Goal: Information Seeking & Learning: Learn about a topic

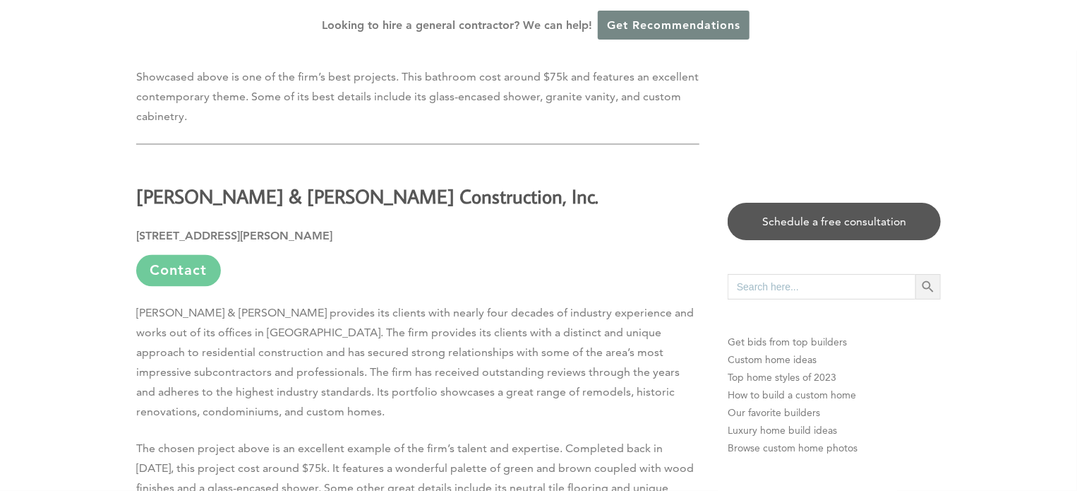
scroll to position [4236, 0]
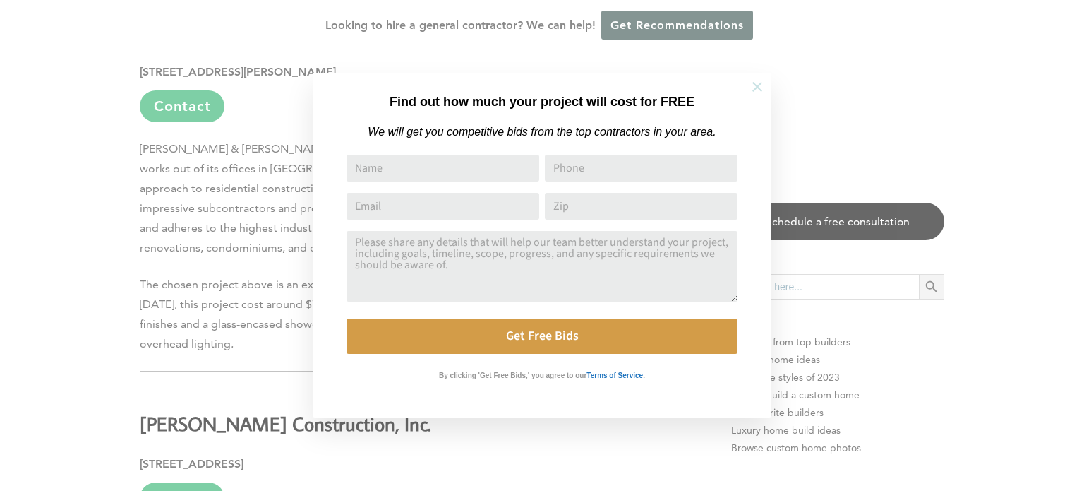
click at [753, 88] on icon at bounding box center [758, 87] width 16 height 16
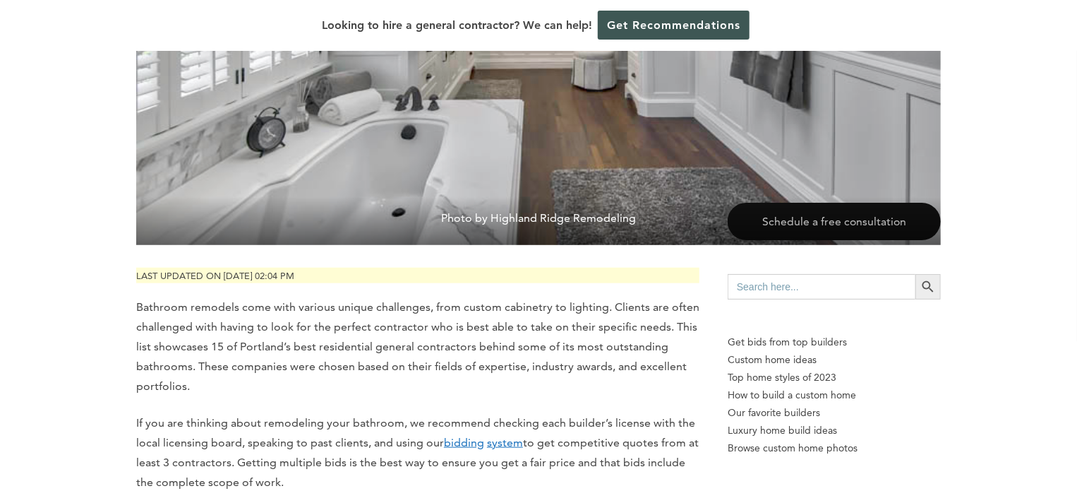
scroll to position [0, 0]
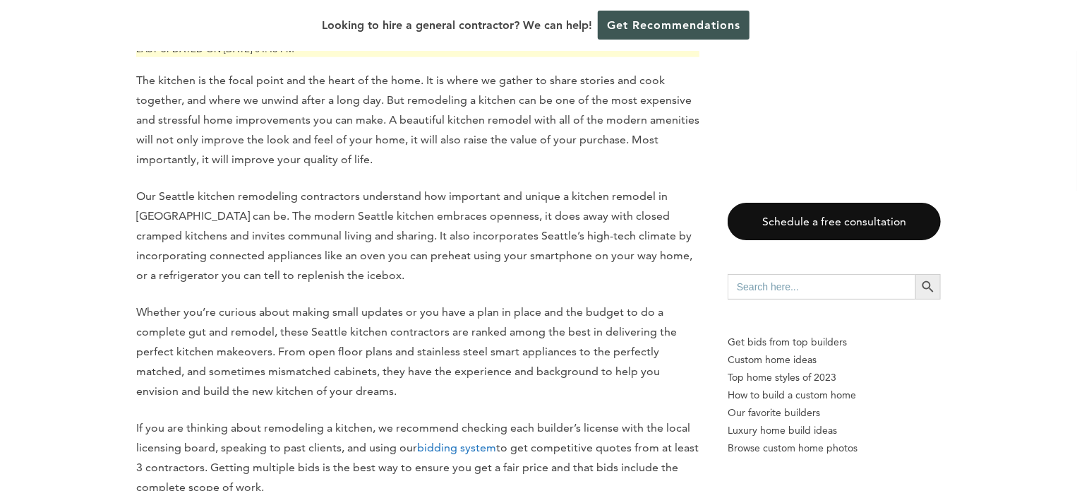
scroll to position [706, 0]
click at [428, 441] on link "bidding system" at bounding box center [456, 447] width 79 height 13
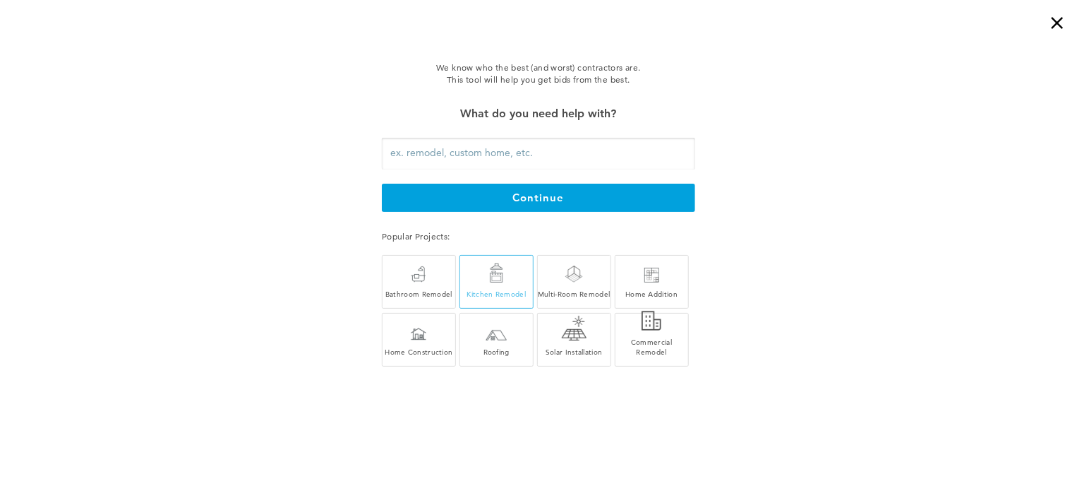
click at [503, 281] on div "Kitchen Remodel" at bounding box center [496, 282] width 73 height 34
type input "Kitchen Remodel"
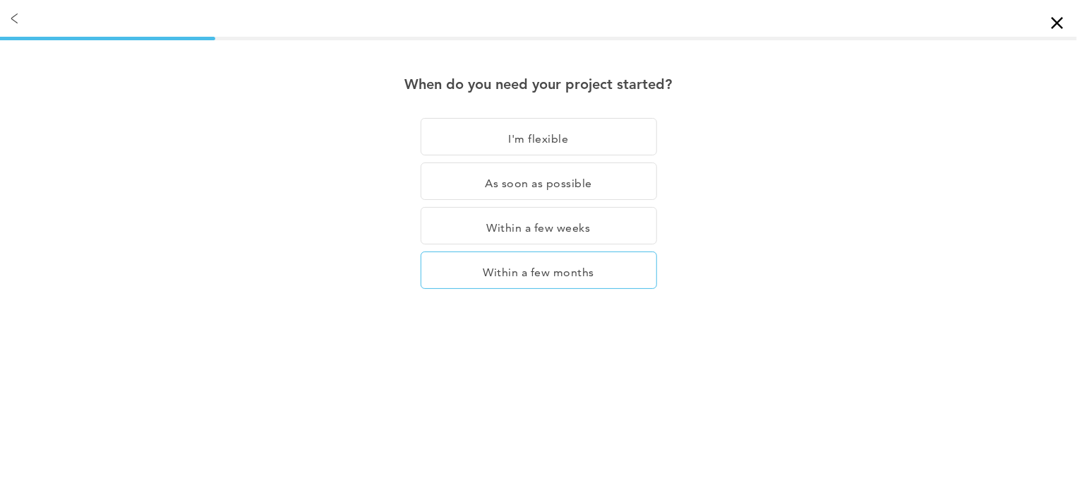
click at [503, 277] on div "Within a few months" at bounding box center [539, 269] width 237 height 37
